Goal: Transaction & Acquisition: Book appointment/travel/reservation

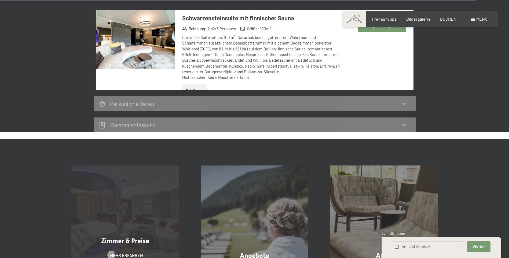
click at [115, 165] on div "Zimmer & Preise Mehr erfahren" at bounding box center [125, 219] width 129 height 108
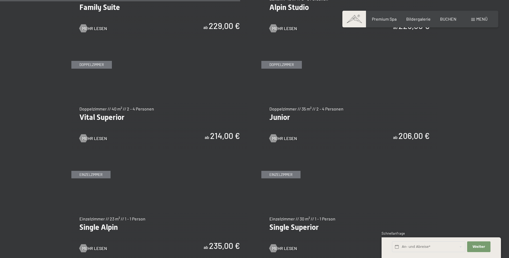
scroll to position [724, 0]
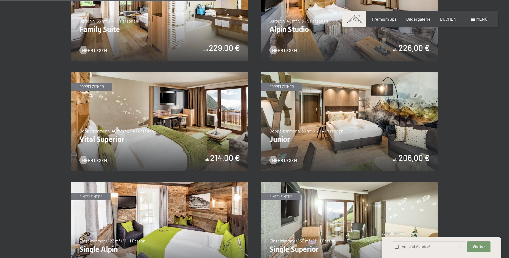
click at [364, 122] on img at bounding box center [349, 121] width 176 height 99
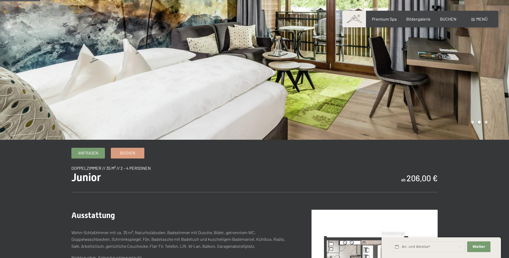
scroll to position [54, 0]
click at [122, 154] on span "Buchen" at bounding box center [127, 153] width 15 height 6
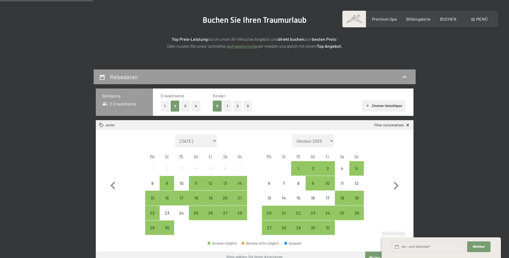
scroll to position [107, 0]
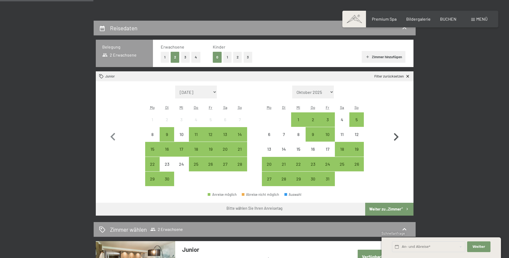
click at [396, 140] on icon "button" at bounding box center [396, 137] width 16 height 16
select select "2025-10-01"
select select "2025-11-01"
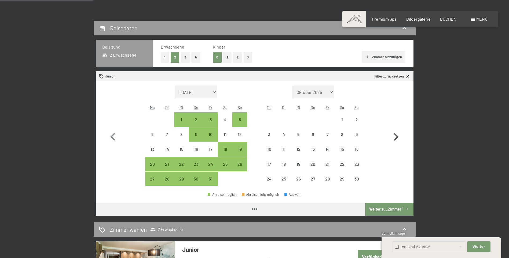
select select "2025-10-01"
select select "2025-11-01"
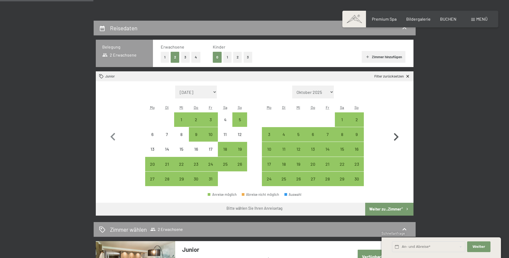
click at [396, 140] on icon "button" at bounding box center [396, 137] width 16 height 16
select select "2025-11-01"
select select "2025-12-01"
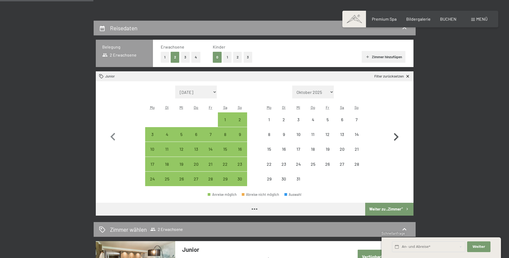
select select "2025-11-01"
select select "2025-12-01"
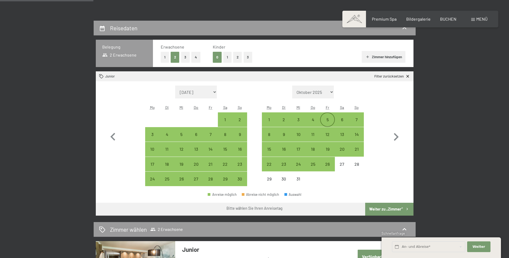
click at [330, 118] on div "5" at bounding box center [326, 123] width 13 height 13
select select "2025-11-01"
select select "2025-12-01"
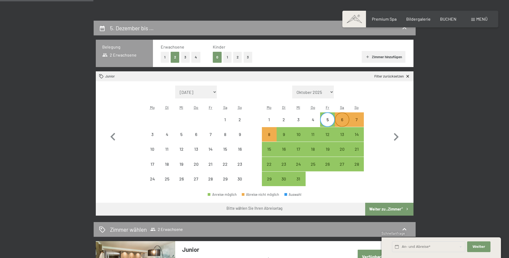
click at [345, 117] on div "6" at bounding box center [341, 123] width 13 height 13
select select "2025-11-01"
select select "2025-12-01"
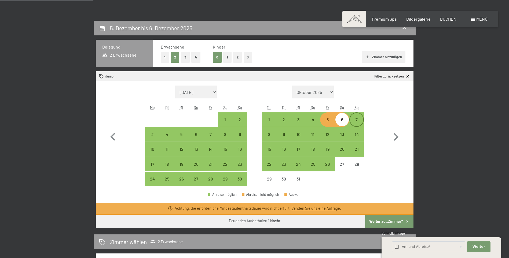
click at [354, 122] on div "7" at bounding box center [356, 123] width 13 height 13
select select "2025-11-01"
select select "2025-12-01"
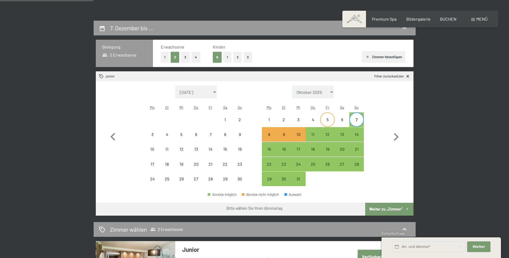
click at [330, 120] on div "5" at bounding box center [326, 123] width 13 height 13
select select "2025-11-01"
select select "2025-12-01"
click at [316, 117] on div "4" at bounding box center [312, 123] width 13 height 13
select select "2025-11-01"
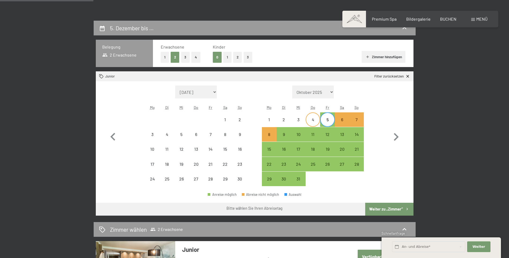
select select "2025-12-01"
click at [339, 120] on div "6" at bounding box center [341, 123] width 13 height 13
select select "2025-11-01"
select select "2025-12-01"
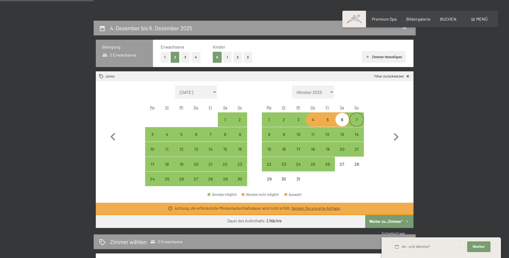
click at [356, 120] on div "7" at bounding box center [356, 123] width 13 height 13
select select "2025-11-01"
select select "2025-12-01"
